Goal: Task Accomplishment & Management: Manage account settings

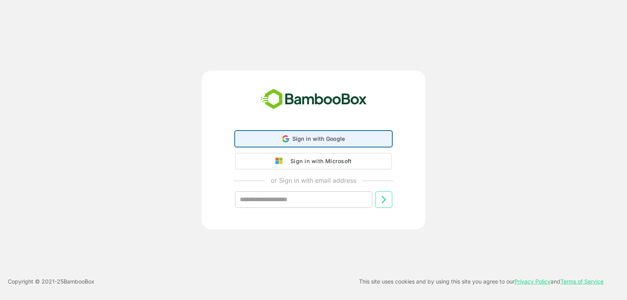
click at [296, 139] on span "Sign in with Google" at bounding box center [319, 138] width 53 height 7
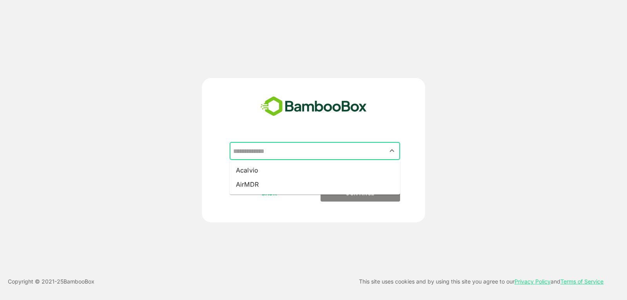
click at [276, 150] on input "text" at bounding box center [314, 151] width 167 height 15
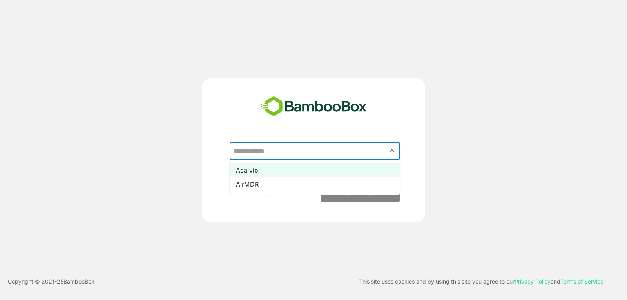
click at [271, 169] on li "Acalvio" at bounding box center [315, 170] width 171 height 14
type input "*******"
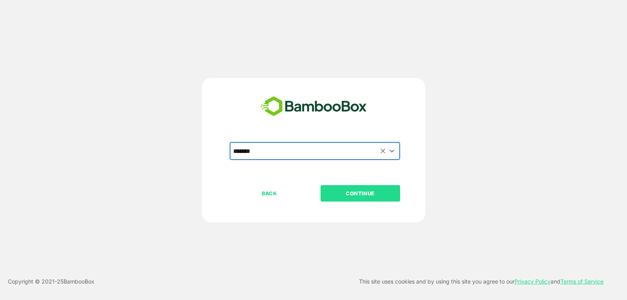
click at [323, 186] on button "CONTINUE" at bounding box center [361, 193] width 80 height 16
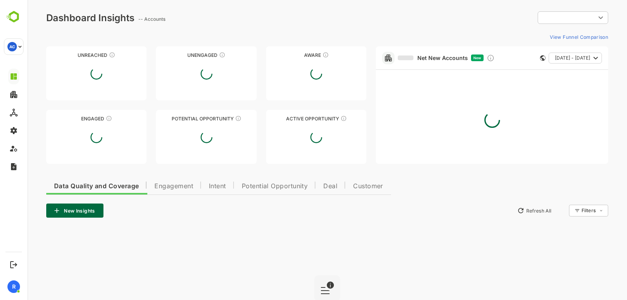
type input "**********"
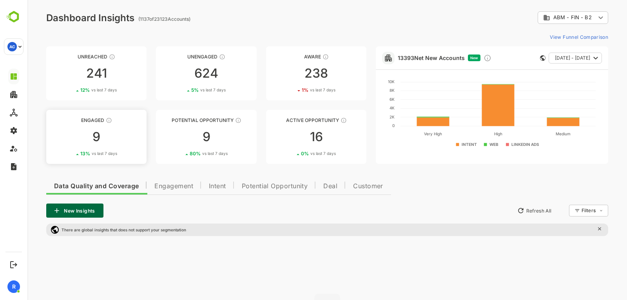
click at [118, 139] on div "9" at bounding box center [96, 137] width 100 height 13
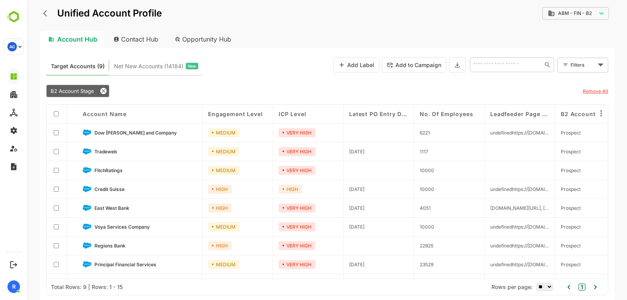
scroll to position [16, 0]
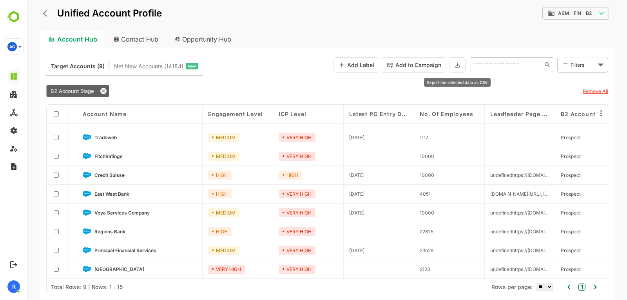
click at [460, 67] on icon at bounding box center [457, 65] width 6 height 7
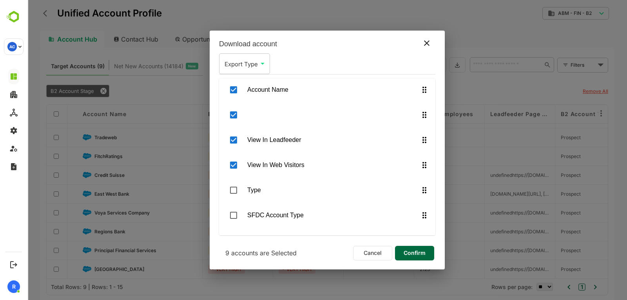
click at [427, 40] on icon at bounding box center [426, 42] width 9 height 9
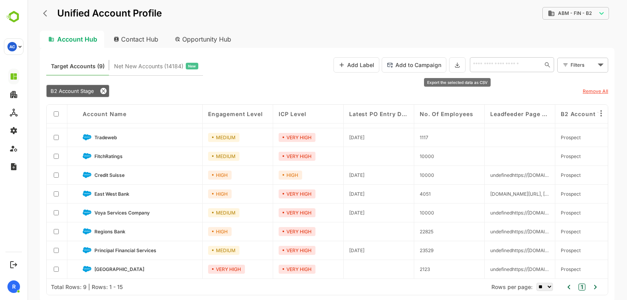
click at [458, 67] on icon at bounding box center [457, 65] width 6 height 7
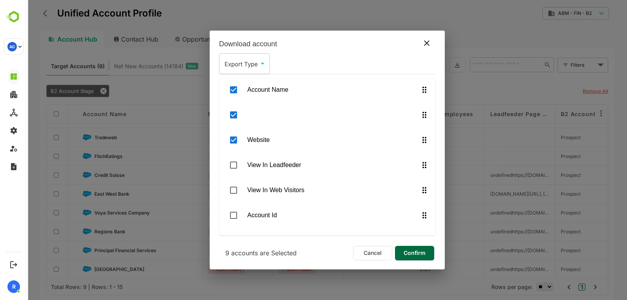
scroll to position [0, 0]
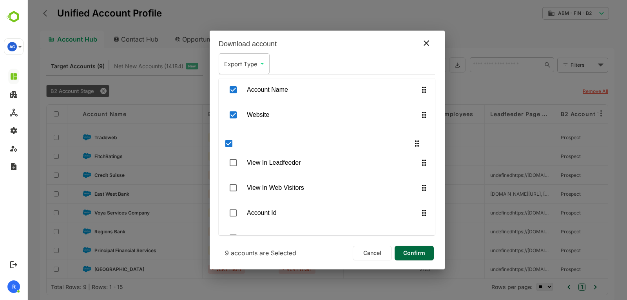
drag, startPoint x: 423, startPoint y: 114, endPoint x: 419, endPoint y: 146, distance: 32.0
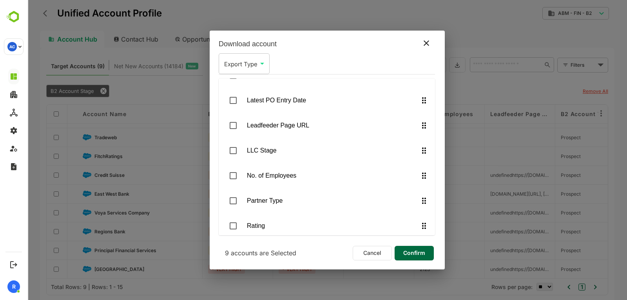
scroll to position [742, 0]
click at [249, 61] on body "**********" at bounding box center [327, 150] width 600 height 300
click at [241, 88] on li "CSV" at bounding box center [244, 82] width 47 height 14
type input "***"
click at [418, 253] on span "Confirm" at bounding box center [414, 253] width 27 height 10
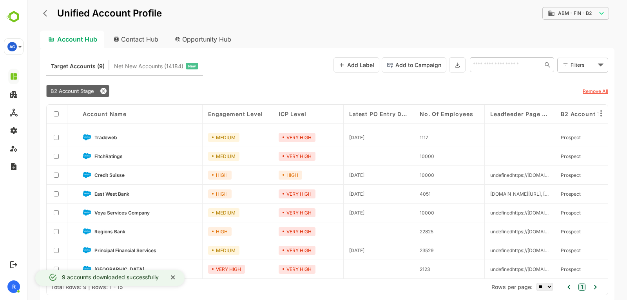
click at [40, 12] on div "Unified Account Profile" at bounding box center [101, 13] width 122 height 14
click at [45, 12] on icon "back" at bounding box center [45, 13] width 4 height 7
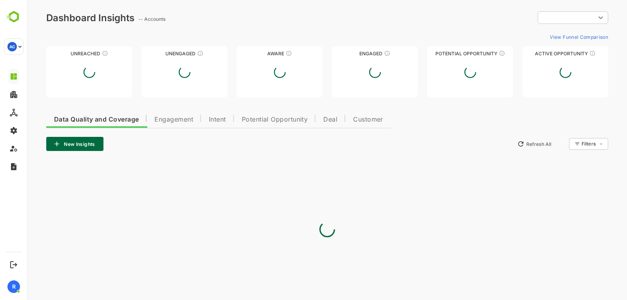
scroll to position [0, 0]
type input "**********"
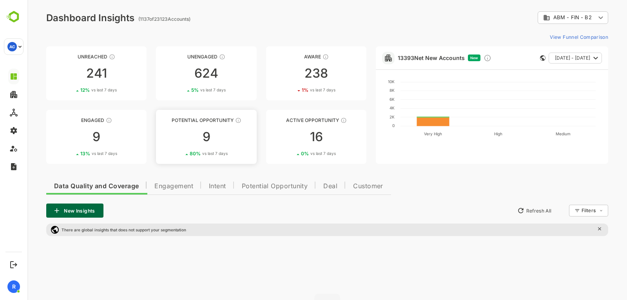
click at [211, 133] on div "9" at bounding box center [206, 137] width 100 height 13
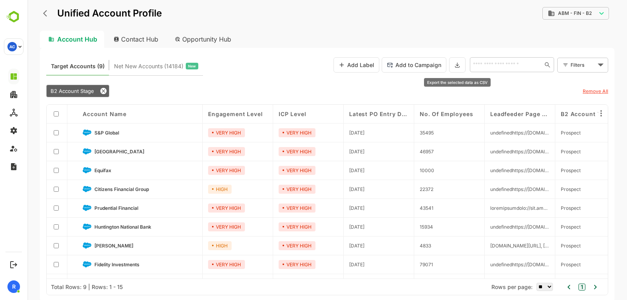
click at [456, 65] on icon at bounding box center [457, 65] width 6 height 7
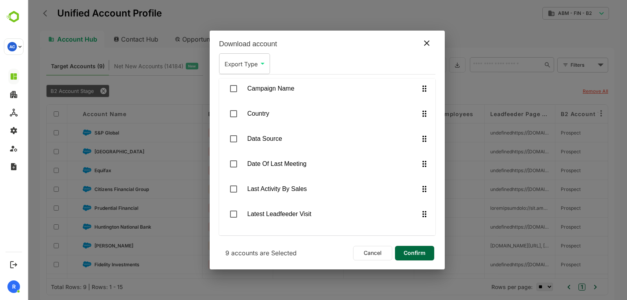
scroll to position [794, 0]
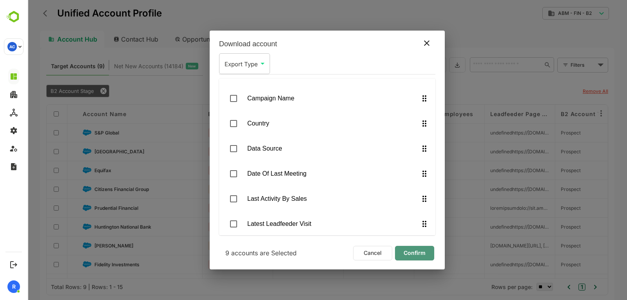
click at [421, 248] on span "Confirm" at bounding box center [415, 253] width 27 height 10
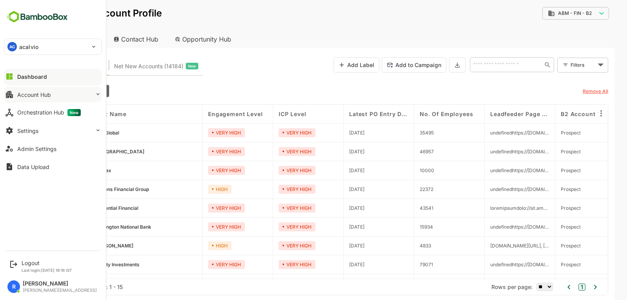
click at [50, 98] on button "Account Hub" at bounding box center [53, 95] width 98 height 16
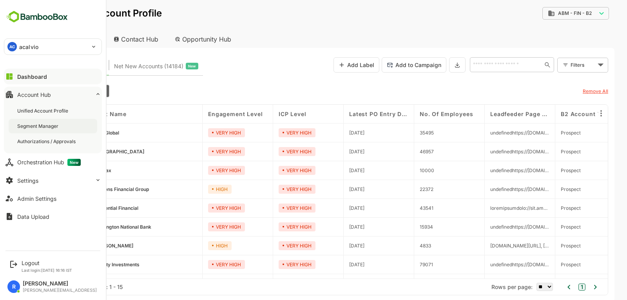
click at [51, 122] on div "Segment Manager" at bounding box center [53, 126] width 89 height 15
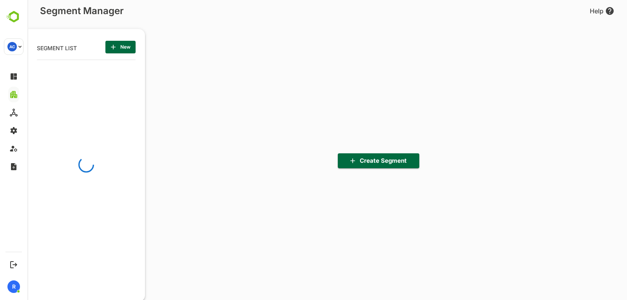
scroll to position [208, 97]
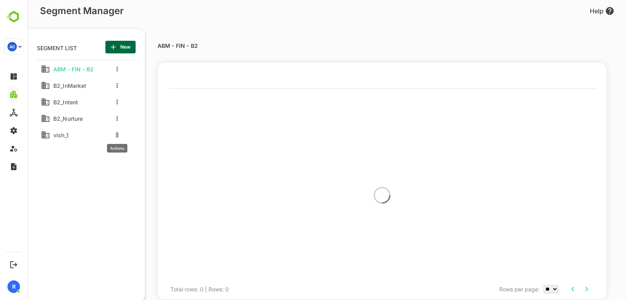
click at [117, 137] on icon "more actions" at bounding box center [117, 135] width 2 height 5
click at [147, 201] on span "Delete" at bounding box center [157, 197] width 43 height 9
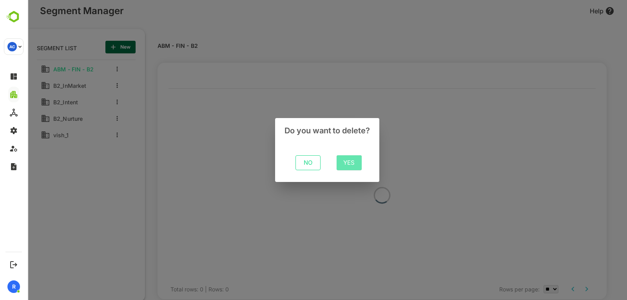
click at [349, 165] on span "Yes" at bounding box center [349, 163] width 13 height 10
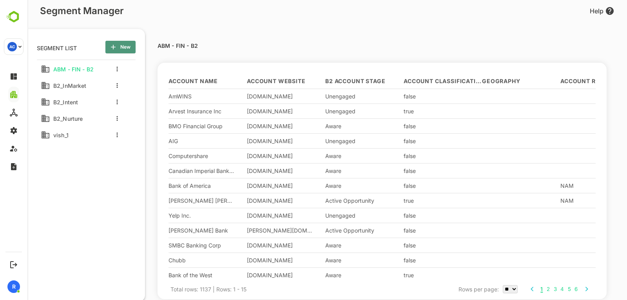
click at [124, 51] on span "New" at bounding box center [121, 47] width 18 height 10
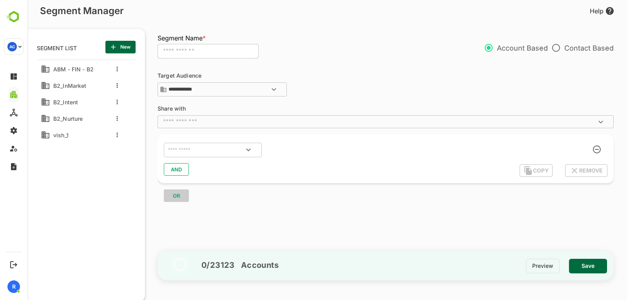
click at [190, 52] on input "text" at bounding box center [208, 51] width 101 height 15
click at [255, 152] on button "Open" at bounding box center [248, 149] width 19 height 19
type input "**********"
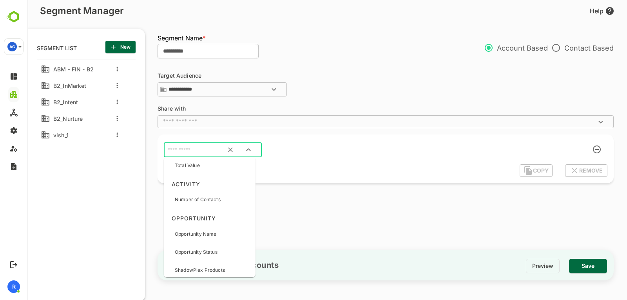
scroll to position [428, 0]
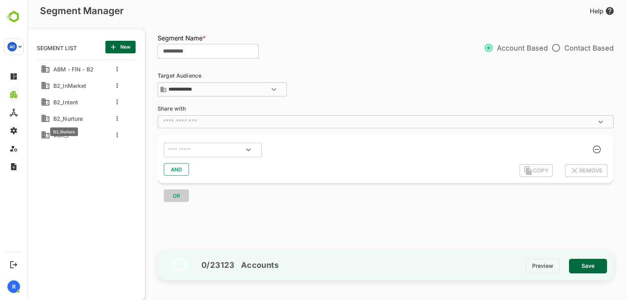
click at [77, 118] on span "B2_Nurture" at bounding box center [66, 118] width 33 height 7
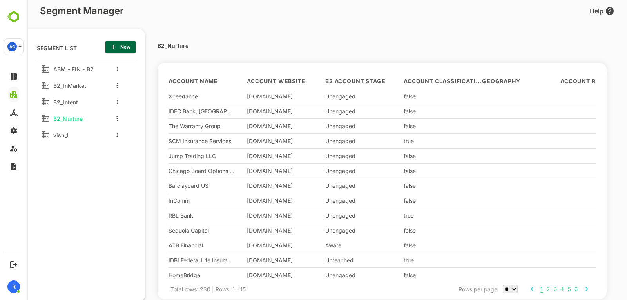
click at [119, 117] on div at bounding box center [115, 118] width 31 height 14
click at [117, 118] on icon "more actions" at bounding box center [117, 118] width 1 height 5
click at [142, 134] on span "Edit" at bounding box center [157, 131] width 43 height 9
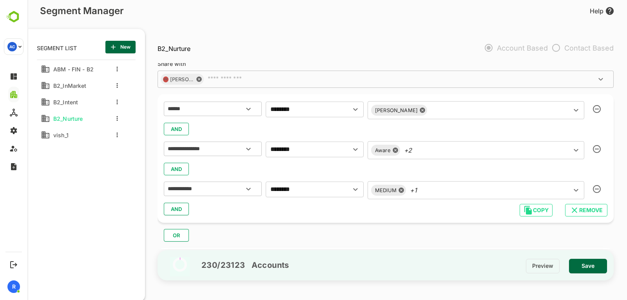
scroll to position [45, 0]
click at [432, 156] on div "Aware +2 ​" at bounding box center [476, 150] width 217 height 18
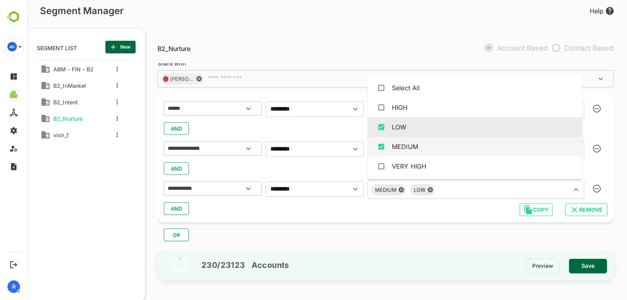
click at [433, 191] on div "MEDIUM LOW ​" at bounding box center [476, 190] width 217 height 18
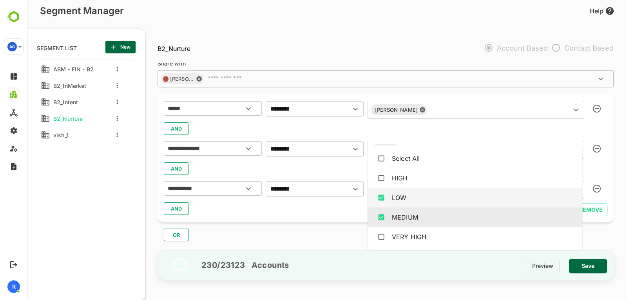
scroll to position [108, 0]
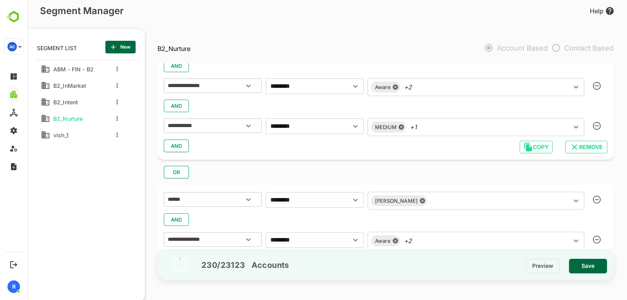
click at [318, 159] on div "**********" at bounding box center [386, 95] width 456 height 129
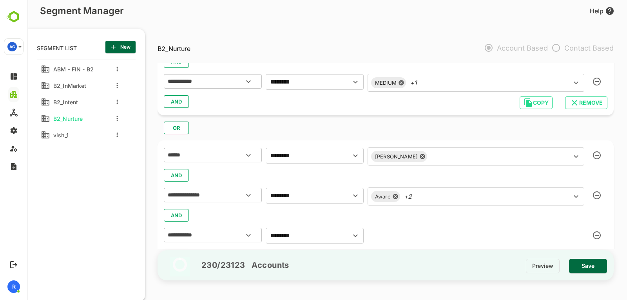
scroll to position [188, 0]
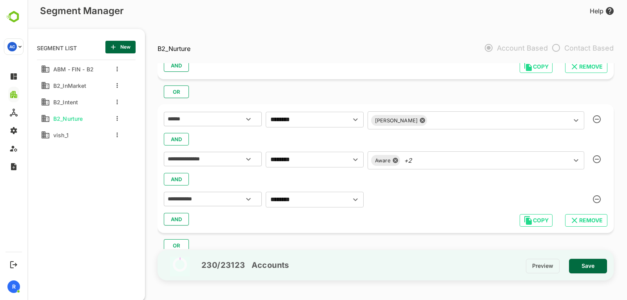
click at [419, 168] on div "Aware +2 ​" at bounding box center [476, 160] width 217 height 18
click at [114, 101] on div at bounding box center [115, 102] width 31 height 14
click at [117, 102] on div at bounding box center [115, 102] width 31 height 14
click at [117, 102] on icon "more actions" at bounding box center [117, 102] width 1 height 5
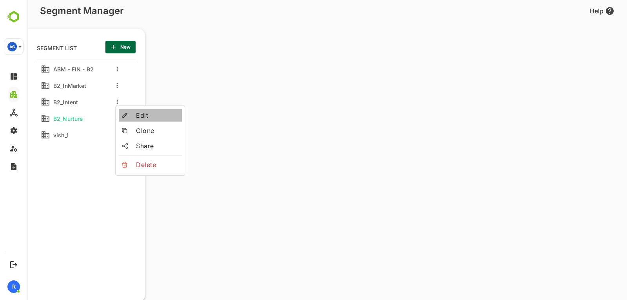
click at [135, 114] on div at bounding box center [129, 115] width 14 height 5
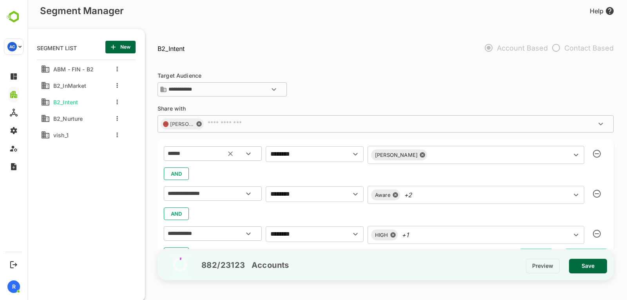
scroll to position [15, 0]
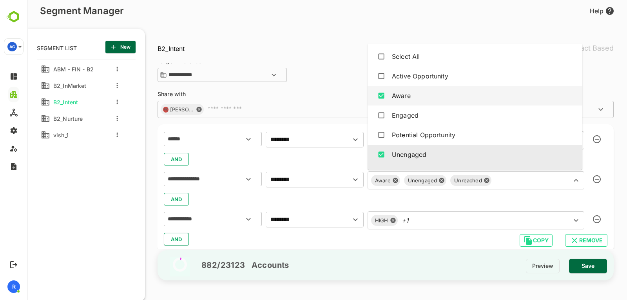
click at [456, 176] on div "Aware Unengaged Unreached ​" at bounding box center [476, 180] width 217 height 18
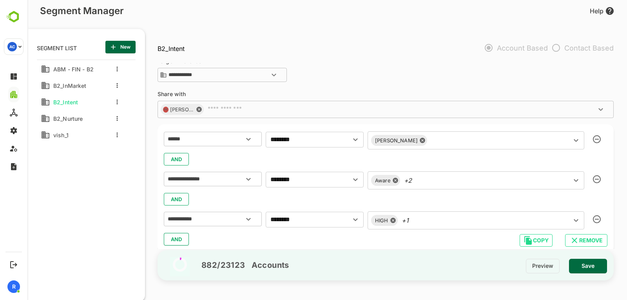
click at [289, 154] on div "AND" at bounding box center [386, 159] width 444 height 15
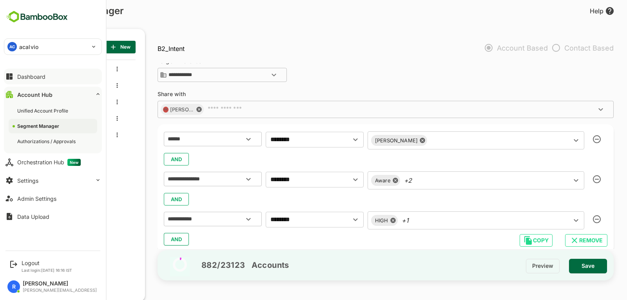
click at [18, 79] on div "Dashboard" at bounding box center [31, 76] width 28 height 7
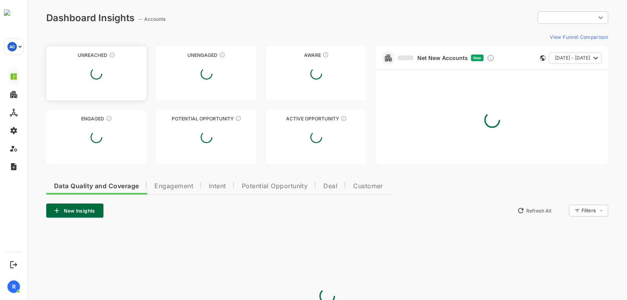
type input "**********"
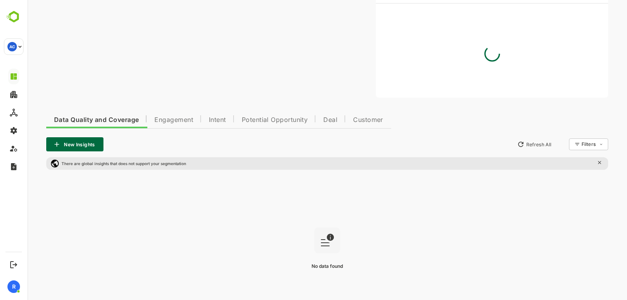
scroll to position [69, 0]
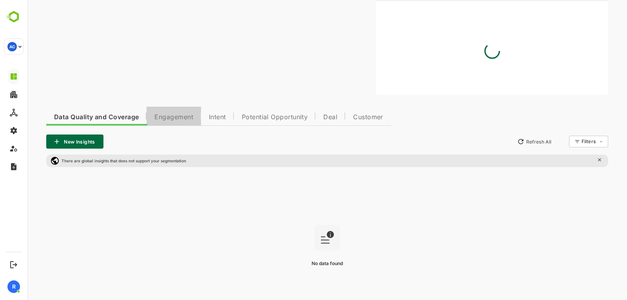
click at [176, 124] on button "Engagement" at bounding box center [174, 116] width 55 height 19
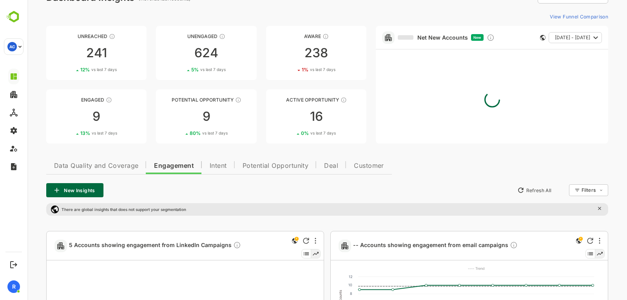
scroll to position [0, 0]
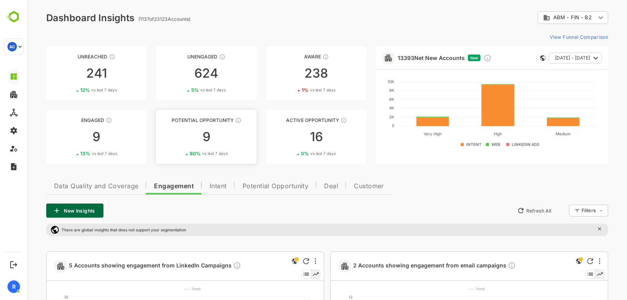
click at [216, 138] on div "9" at bounding box center [206, 137] width 100 height 13
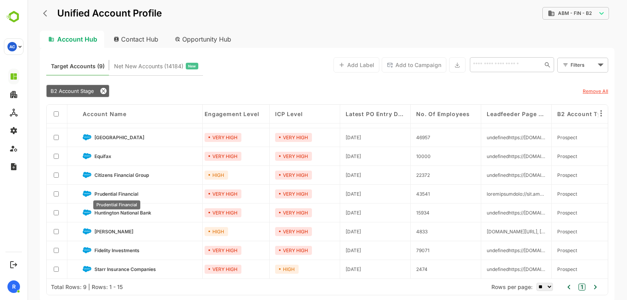
scroll to position [16, 2]
click at [109, 247] on span "Fidelity Investments" at bounding box center [117, 250] width 45 height 6
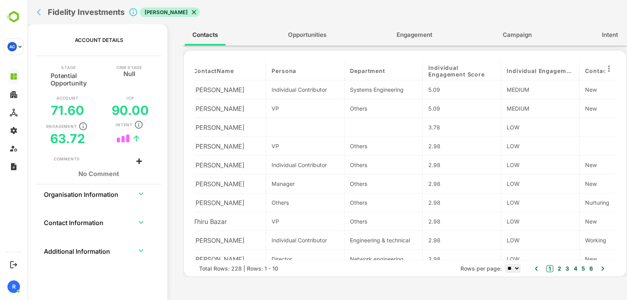
scroll to position [0, 0]
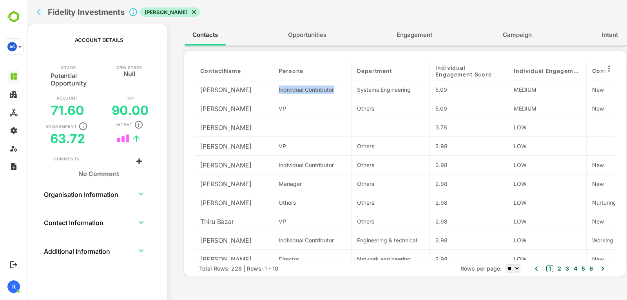
drag, startPoint x: 276, startPoint y: 89, endPoint x: 357, endPoint y: 98, distance: 81.7
click at [357, 98] on div "contactName Persona Department Individual Engagement Score Individual Engagemen…" at bounding box center [405, 161] width 421 height 198
drag, startPoint x: 276, startPoint y: 109, endPoint x: 287, endPoint y: 110, distance: 10.6
click at [287, 110] on div "VP" at bounding box center [312, 108] width 78 height 19
drag, startPoint x: 435, startPoint y: 106, endPoint x: 471, endPoint y: 111, distance: 36.0
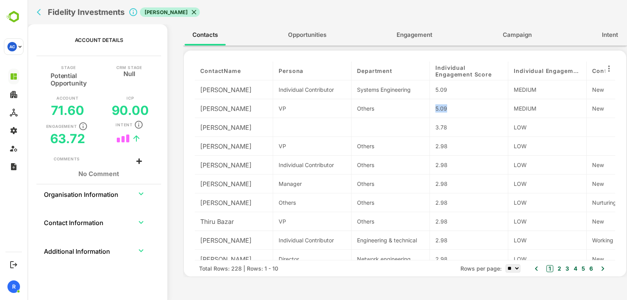
click at [471, 111] on div "5.09" at bounding box center [469, 108] width 78 height 19
click at [405, 40] on button "Engagement" at bounding box center [414, 34] width 51 height 19
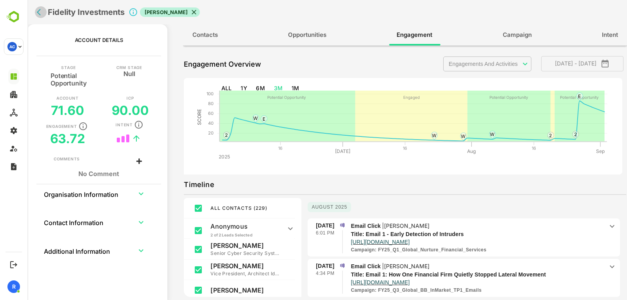
click at [40, 13] on icon "back" at bounding box center [41, 12] width 8 height 8
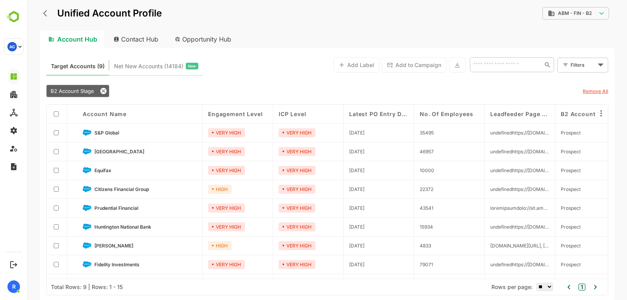
click at [40, 13] on div "Unified Account Profile" at bounding box center [101, 13] width 122 height 14
click at [45, 13] on icon "back" at bounding box center [47, 13] width 8 height 8
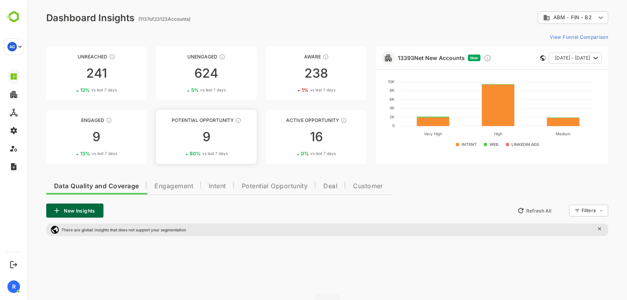
click at [204, 142] on div "9" at bounding box center [206, 137] width 100 height 13
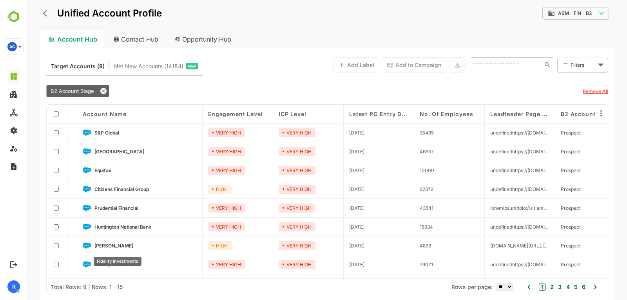
scroll to position [16, 0]
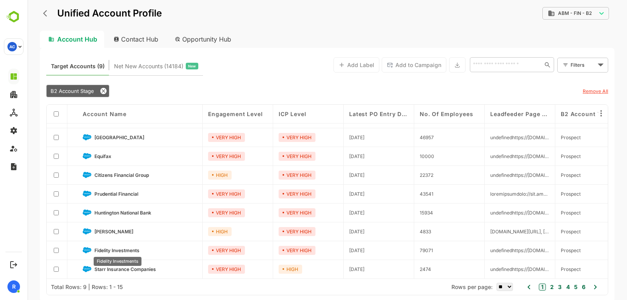
click at [110, 247] on span "Fidelity Investments" at bounding box center [117, 250] width 45 height 6
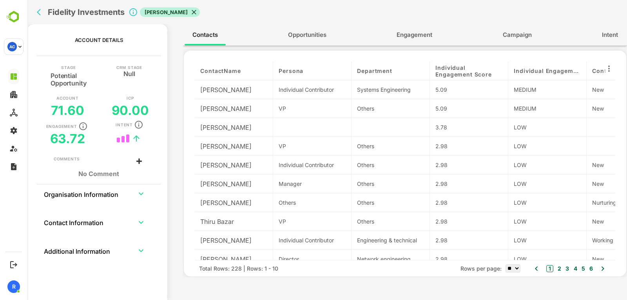
click at [405, 36] on span "Engagement" at bounding box center [415, 35] width 36 height 10
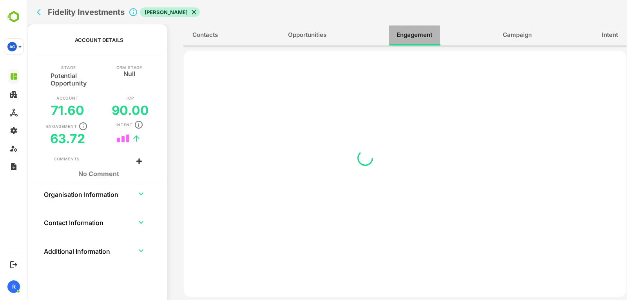
click at [405, 36] on span "Engagement" at bounding box center [415, 35] width 36 height 10
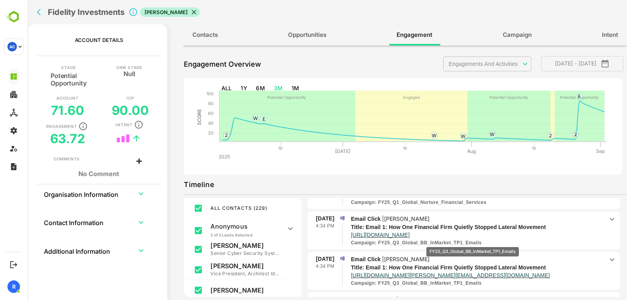
scroll to position [48, 0]
click at [609, 220] on icon at bounding box center [612, 218] width 9 height 9
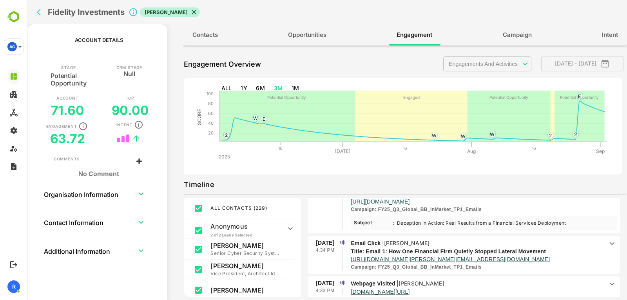
scroll to position [81, 0]
drag, startPoint x: 396, startPoint y: 222, endPoint x: 566, endPoint y: 224, distance: 169.8
click at [566, 224] on div "Deception in Action: Real Results from a Financial Services Deployment Less ...…" at bounding box center [482, 223] width 174 height 8
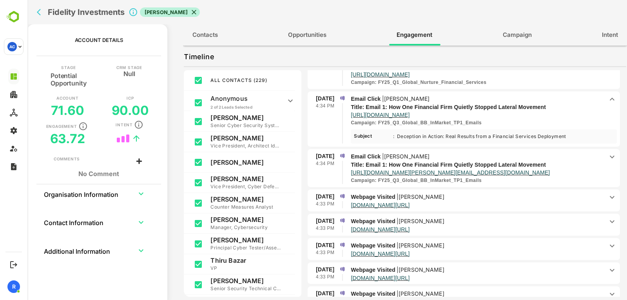
scroll to position [0, 0]
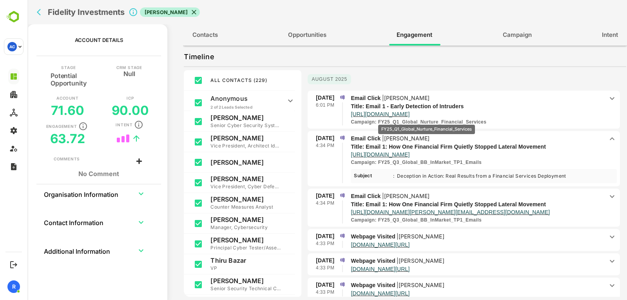
drag, startPoint x: 378, startPoint y: 121, endPoint x: 427, endPoint y: 119, distance: 49.1
click at [427, 119] on p "Campaign : FY25_Q1_Global_Nurture_Financial_Services" at bounding box center [419, 121] width 136 height 7
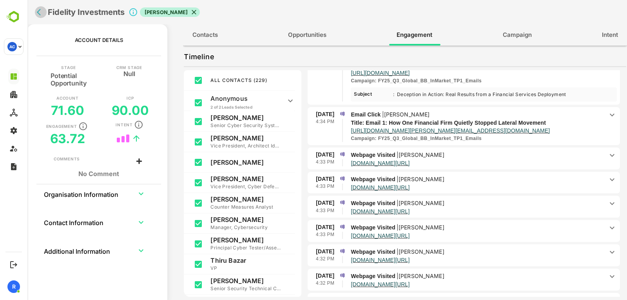
click at [36, 13] on button "back" at bounding box center [41, 12] width 12 height 12
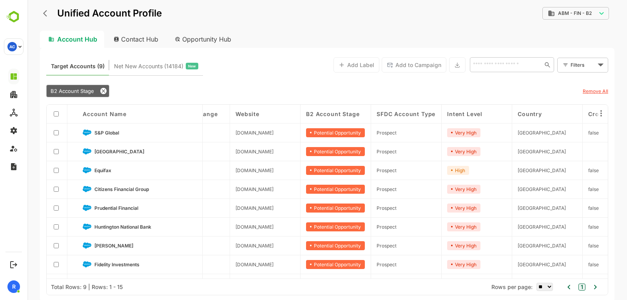
scroll to position [0, 678]
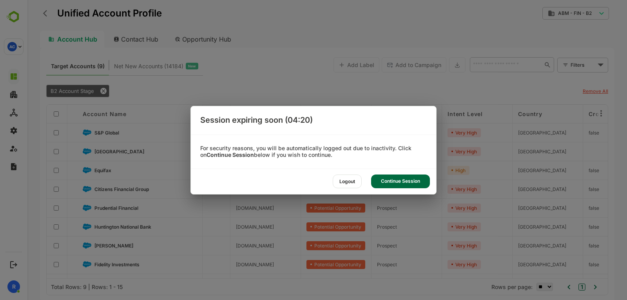
click at [416, 187] on div "Continue Session" at bounding box center [400, 181] width 59 height 14
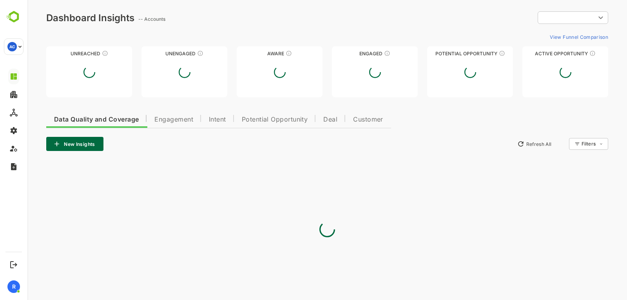
scroll to position [0, 0]
type input "**********"
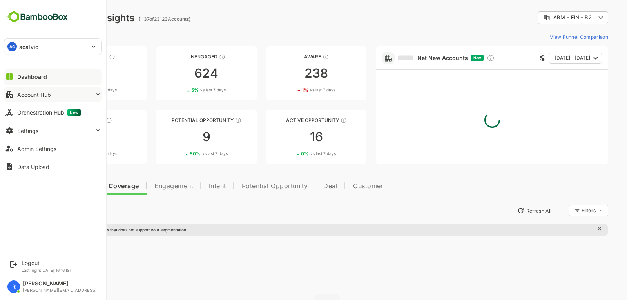
click at [45, 96] on div "Account Hub" at bounding box center [34, 94] width 34 height 7
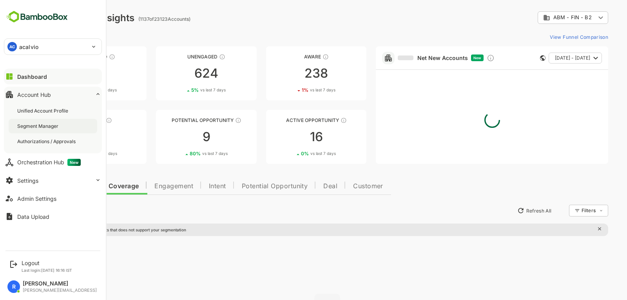
click at [46, 128] on div "Segment Manager" at bounding box center [38, 126] width 43 height 7
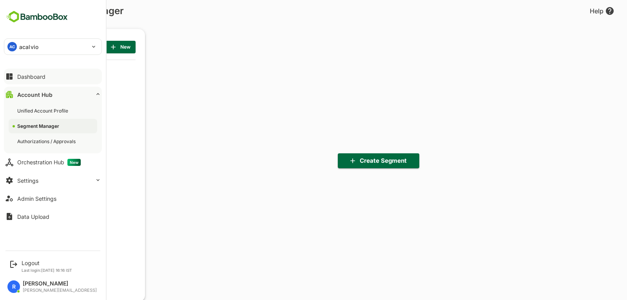
scroll to position [208, 97]
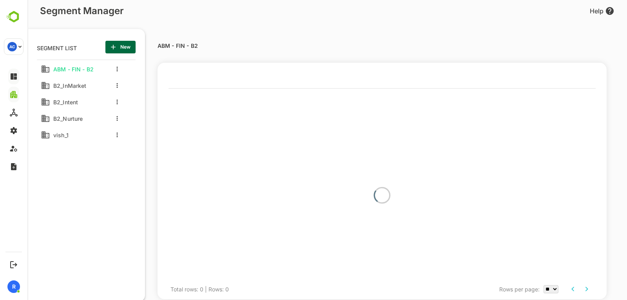
click at [124, 48] on span "New" at bounding box center [121, 47] width 18 height 10
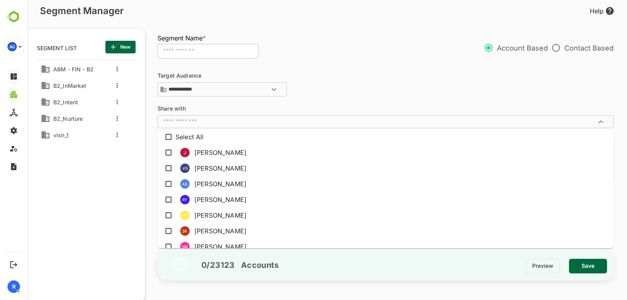
click at [225, 121] on input "text" at bounding box center [379, 122] width 439 height 8
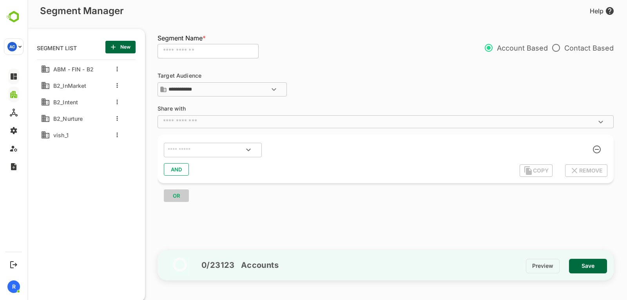
click at [217, 52] on input "text" at bounding box center [208, 51] width 101 height 15
type input "**********"
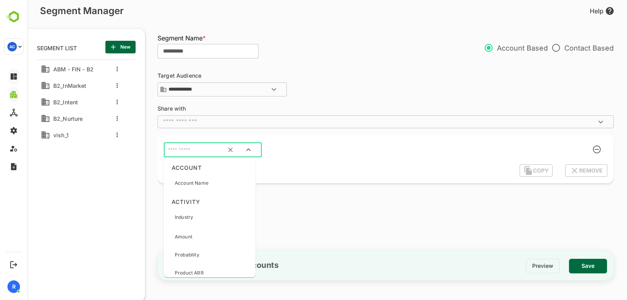
click at [216, 150] on input "text" at bounding box center [203, 150] width 74 height 10
type input "**********"
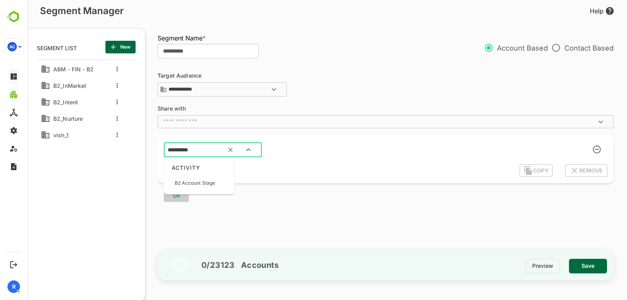
click at [212, 188] on div "B2 Account Stage" at bounding box center [195, 183] width 40 height 16
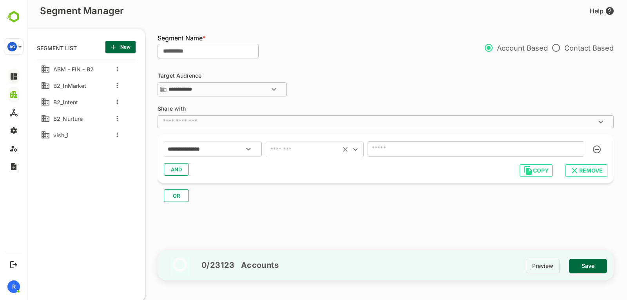
click at [302, 148] on input "text" at bounding box center [303, 149] width 70 height 11
click at [295, 171] on li "includes" at bounding box center [315, 169] width 98 height 14
type input "********"
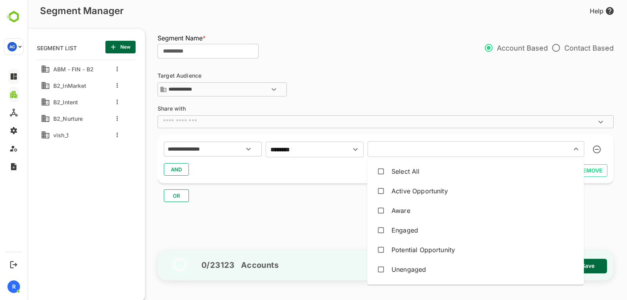
click at [391, 150] on input "text" at bounding box center [464, 149] width 189 height 11
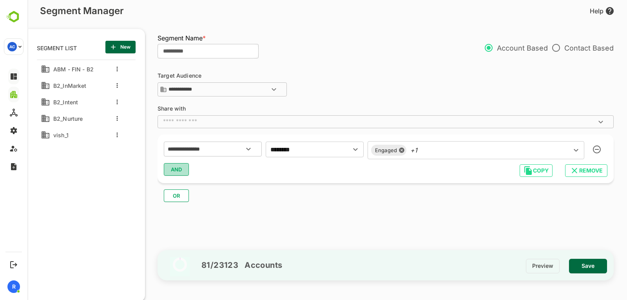
click at [176, 171] on span "AND" at bounding box center [177, 169] width 12 height 10
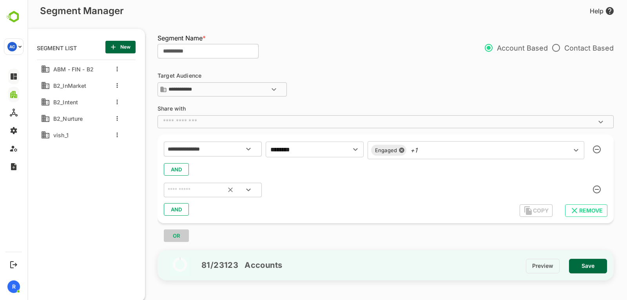
click at [191, 184] on div "​" at bounding box center [213, 190] width 98 height 15
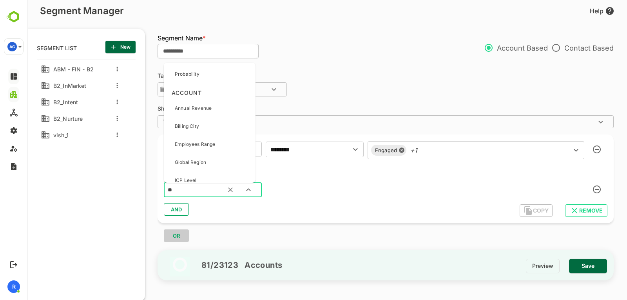
type input "***"
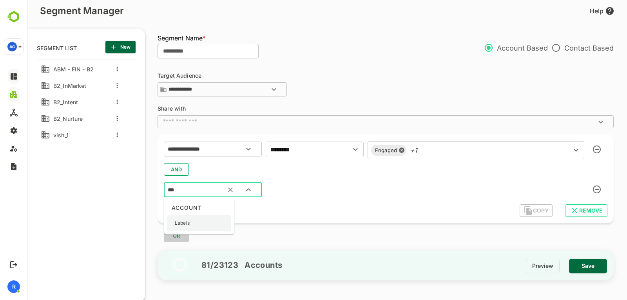
click at [182, 224] on p "Labels" at bounding box center [182, 223] width 15 height 7
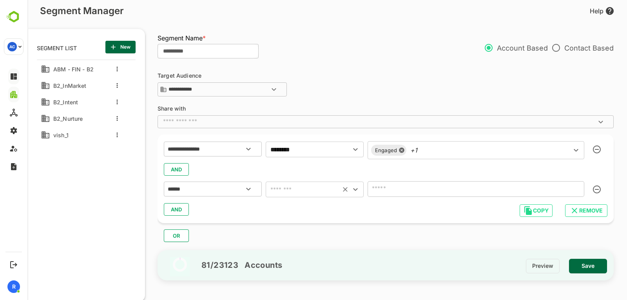
click at [310, 187] on input "text" at bounding box center [303, 189] width 70 height 11
click at [280, 65] on li "includes" at bounding box center [315, 71] width 98 height 14
type input "********"
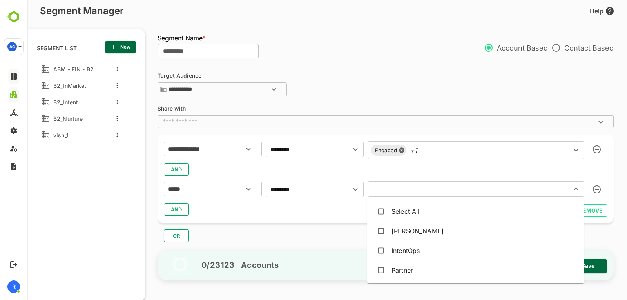
click at [383, 185] on input "text" at bounding box center [464, 189] width 189 height 11
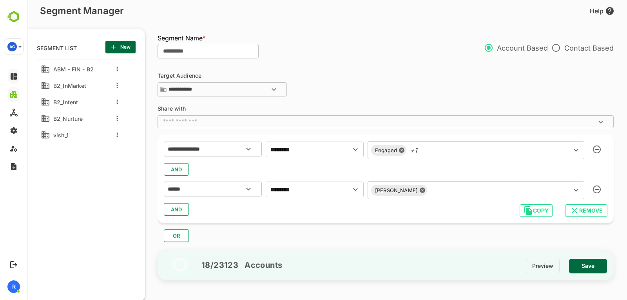
click at [390, 167] on div "AND" at bounding box center [386, 169] width 444 height 15
click at [589, 272] on button "Save" at bounding box center [588, 266] width 38 height 15
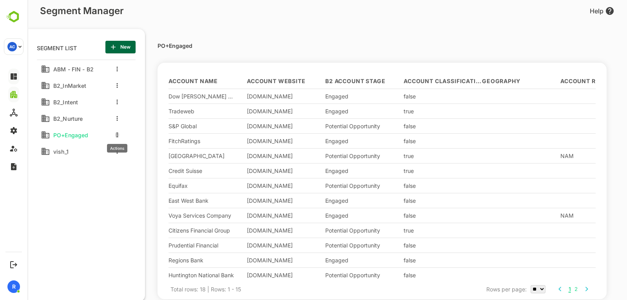
click at [118, 137] on button "more actions" at bounding box center [117, 134] width 4 height 7
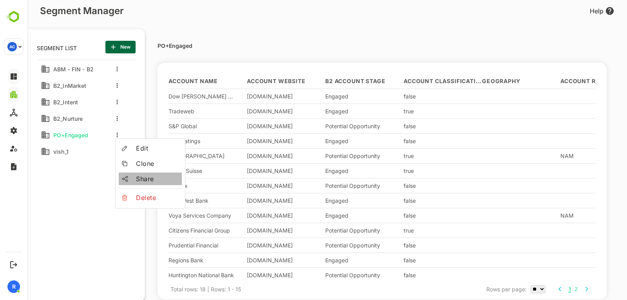
click at [138, 178] on span "Share" at bounding box center [157, 178] width 43 height 9
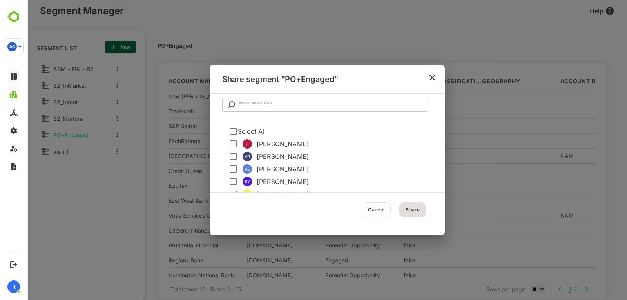
click at [295, 104] on input "text" at bounding box center [333, 105] width 190 height 14
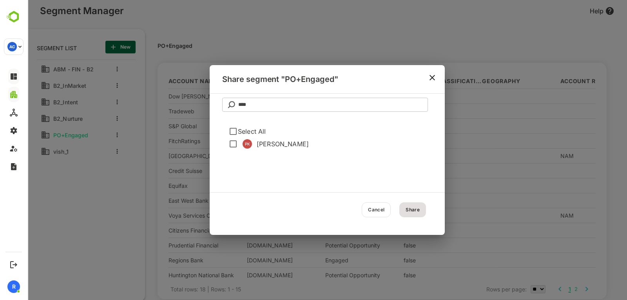
type input "****"
click at [408, 213] on button "Share" at bounding box center [413, 209] width 27 height 15
